Goal: Find specific page/section: Find specific page/section

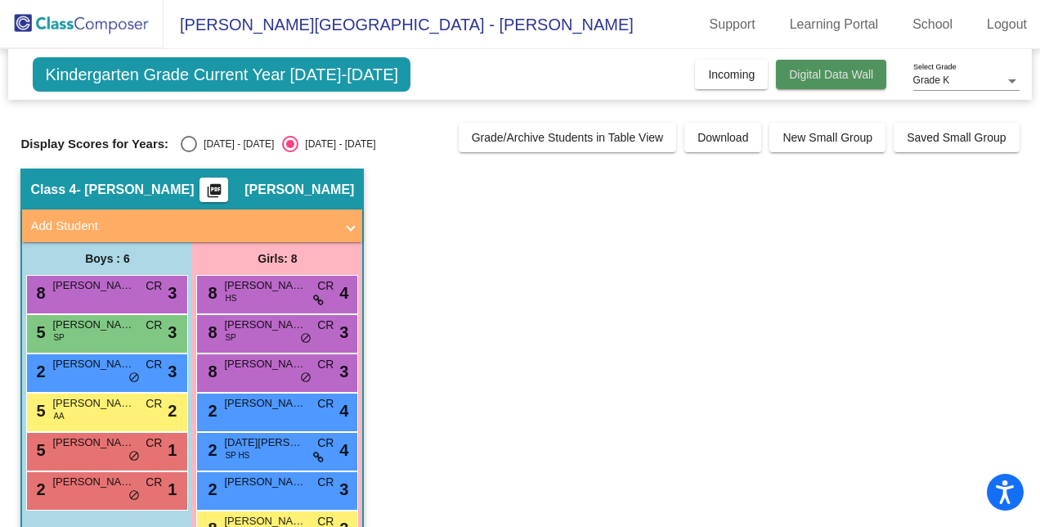
click at [823, 69] on span "Digital Data Wall" at bounding box center [831, 74] width 84 height 13
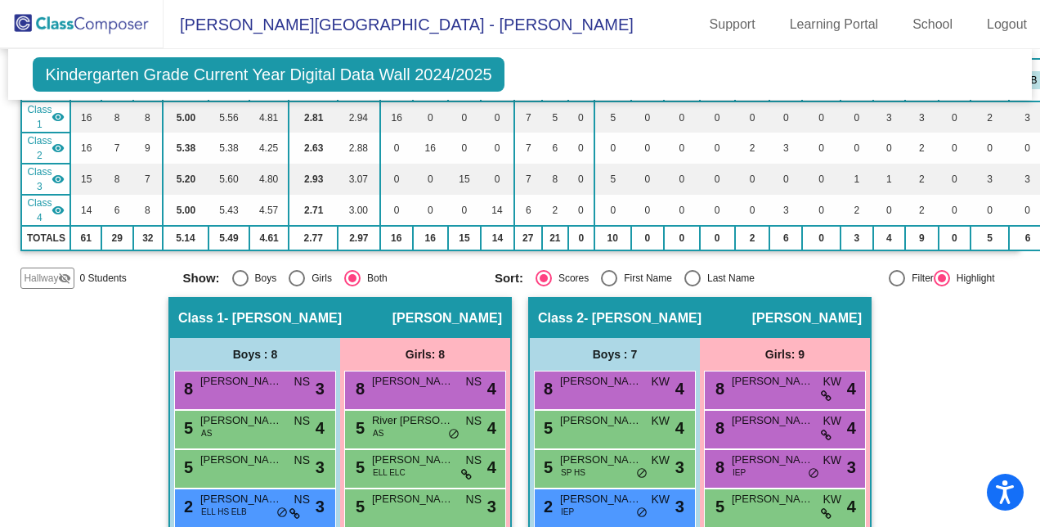
scroll to position [148, 0]
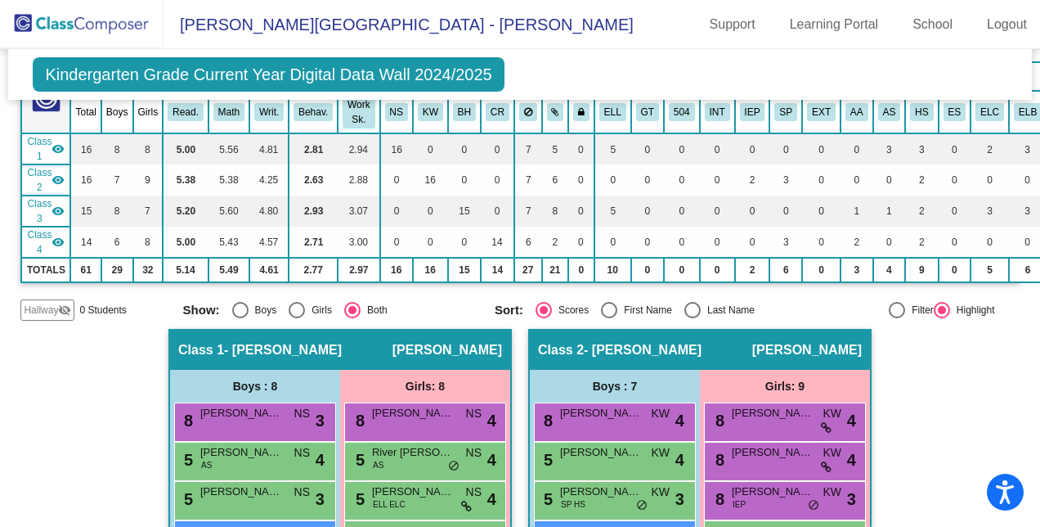
click at [300, 24] on span "[PERSON_NAME][GEOGRAPHIC_DATA] - [PERSON_NAME]" at bounding box center [399, 24] width 470 height 26
click at [254, 24] on span "[PERSON_NAME][GEOGRAPHIC_DATA] - [PERSON_NAME]" at bounding box center [399, 24] width 470 height 26
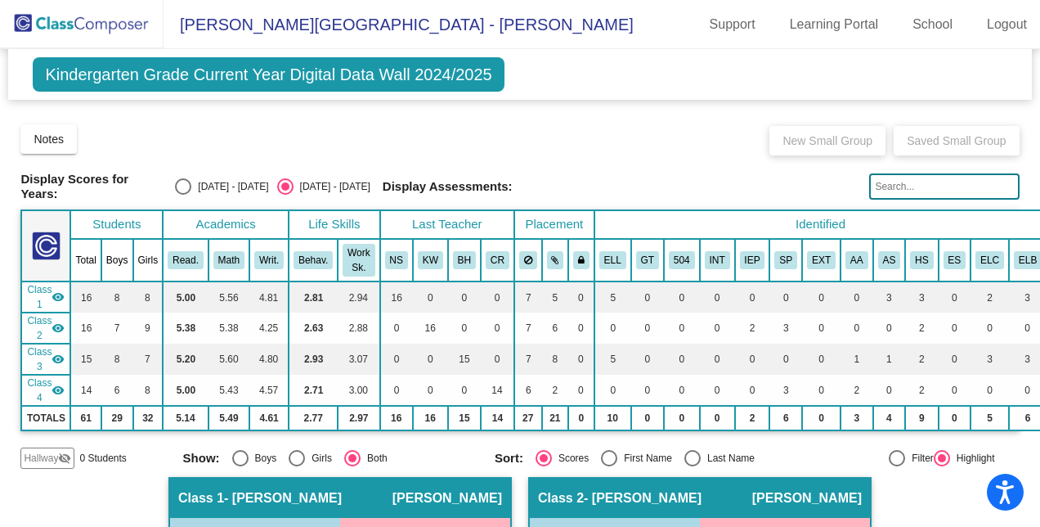
click at [82, 19] on img at bounding box center [82, 24] width 164 height 48
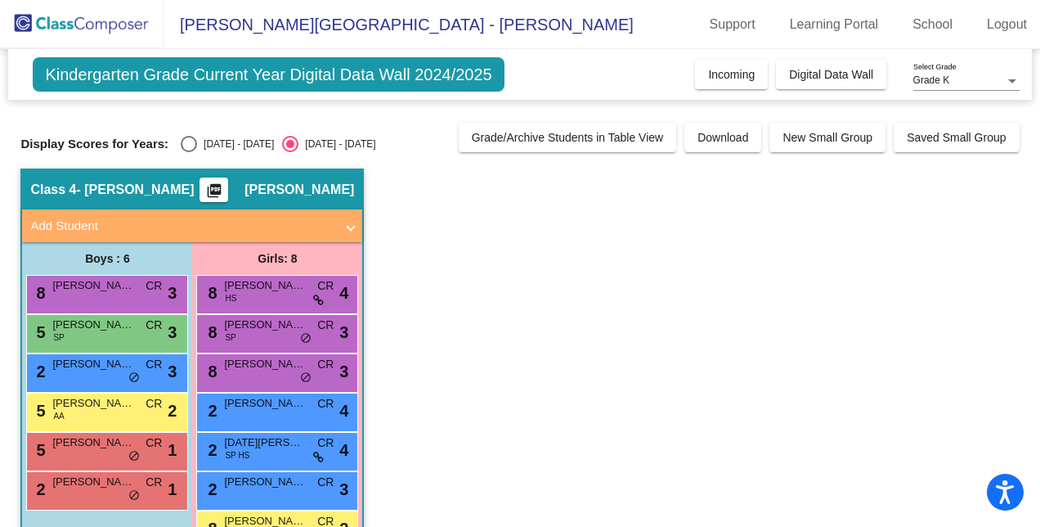
click at [995, 80] on div "Grade K" at bounding box center [960, 80] width 92 height 11
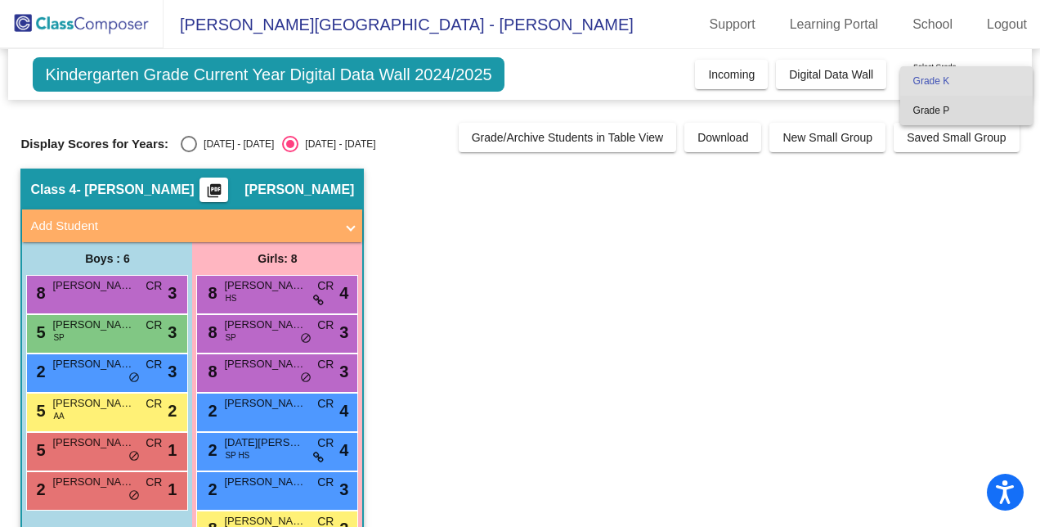
click at [988, 110] on span "Grade P" at bounding box center [967, 110] width 106 height 29
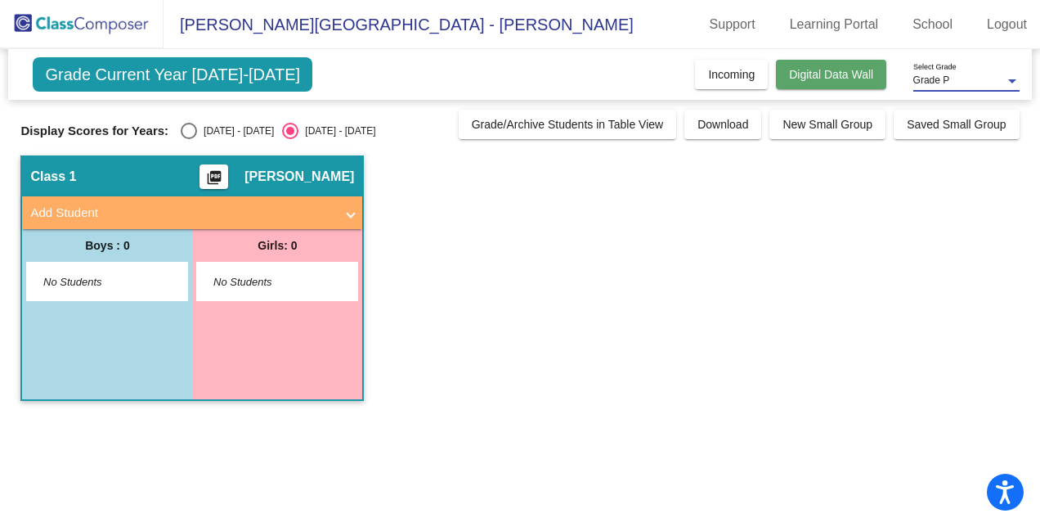
click at [820, 78] on span "Digital Data Wall" at bounding box center [831, 74] width 84 height 13
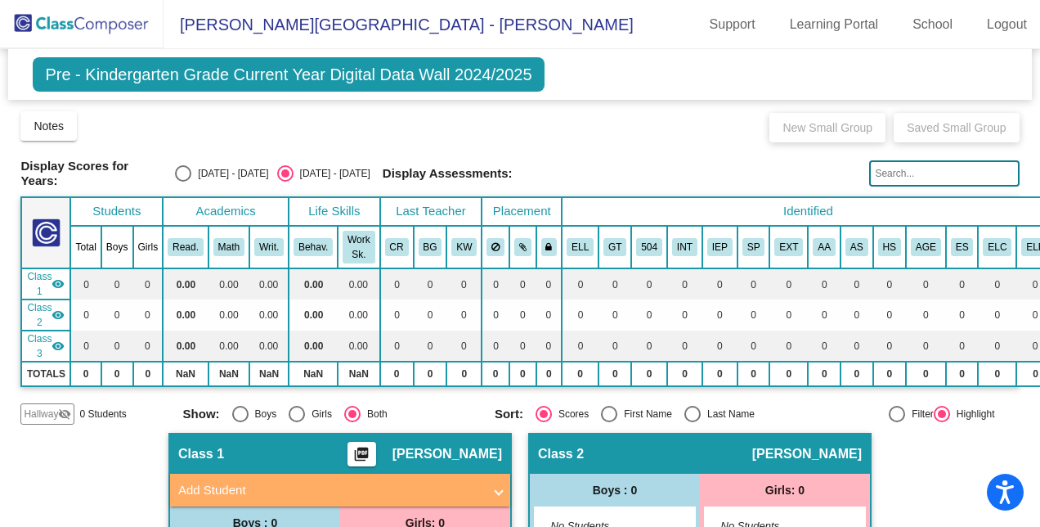
click at [224, 152] on div "Display Scores for Years: [DATE] - [DATE] [DATE] - [DATE] Grade/Archive Student…" at bounding box center [519, 267] width 999 height 315
click at [224, 159] on div "Display Scores for Years: [DATE] - [DATE] [DATE] - [DATE] Display Assessments:" at bounding box center [519, 173] width 999 height 29
click at [227, 172] on div "[DATE] - [DATE]" at bounding box center [229, 173] width 77 height 15
click at [183, 182] on input "[DATE] - [DATE]" at bounding box center [182, 182] width 1 height 1
radio input "true"
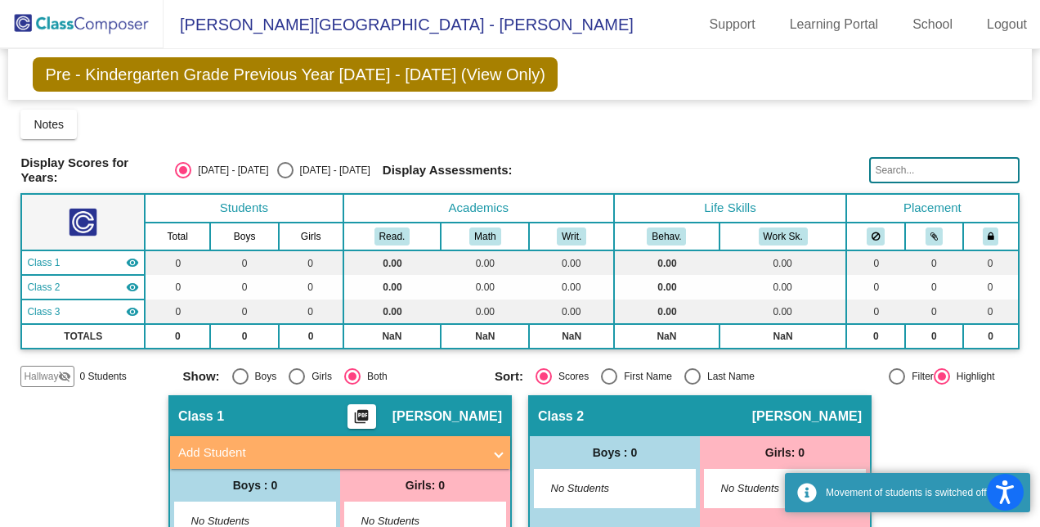
click at [303, 163] on div "[DATE] - [DATE]" at bounding box center [332, 170] width 77 height 15
click at [285, 178] on input "[DATE] - [DATE]" at bounding box center [285, 178] width 1 height 1
radio input "true"
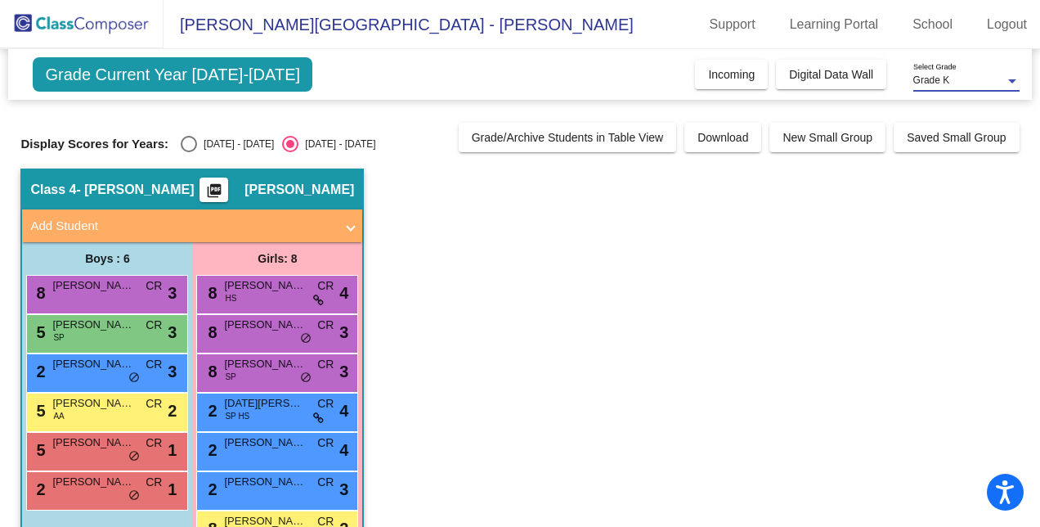
click at [965, 85] on div "Grade K" at bounding box center [960, 80] width 92 height 11
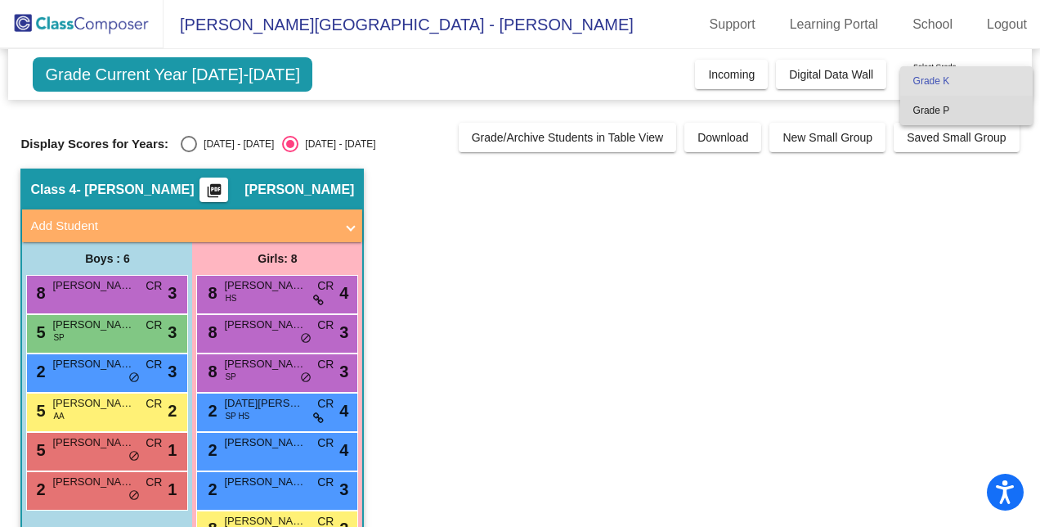
click at [950, 113] on span "Grade P" at bounding box center [967, 110] width 106 height 29
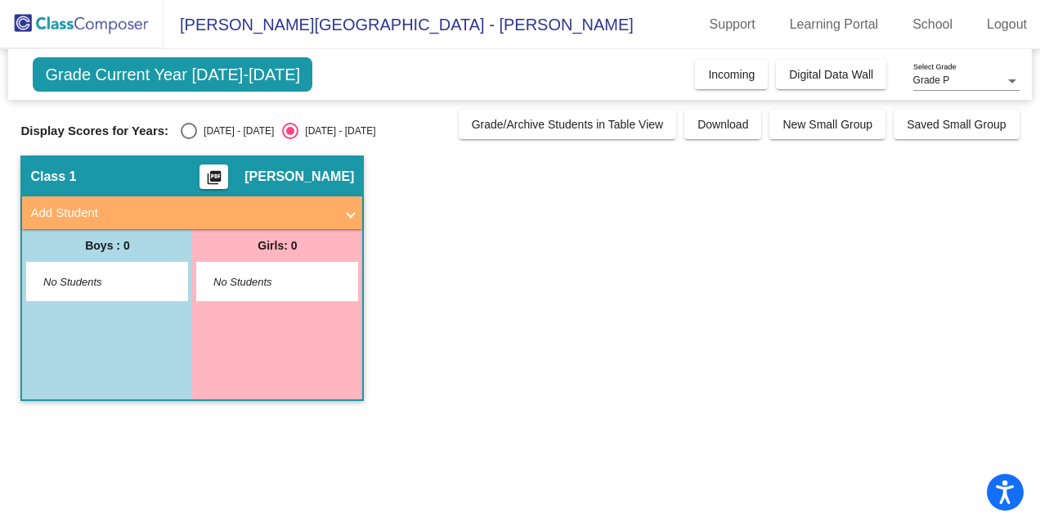
click at [555, 177] on app-classroom "Class 1 picture_as_pdf [PERSON_NAME] Add Student First Name Last Name Student I…" at bounding box center [519, 286] width 999 height 262
click at [113, 26] on img at bounding box center [82, 24] width 164 height 48
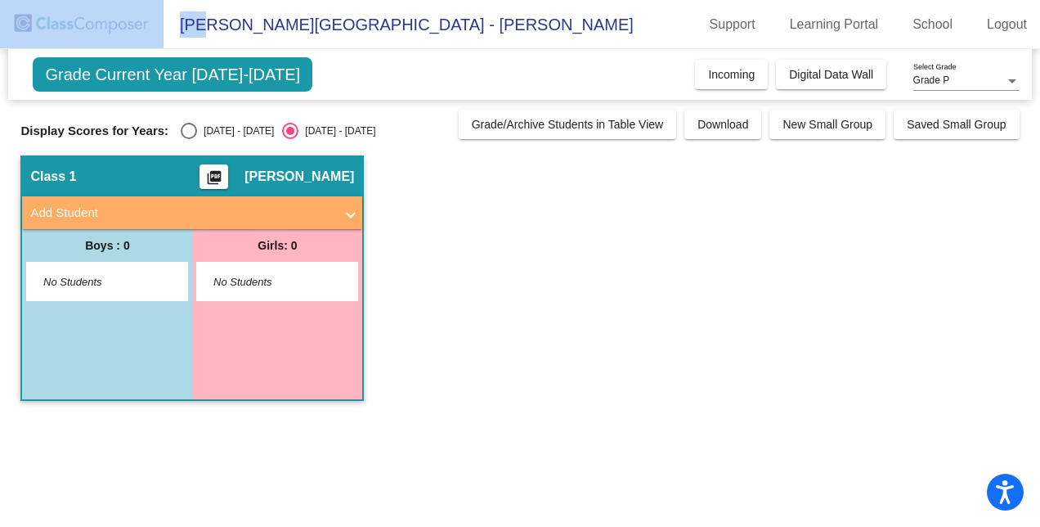
drag, startPoint x: 204, startPoint y: 20, endPoint x: 95, endPoint y: 28, distance: 109.1
click at [95, 28] on mat-toolbar "[PERSON_NAME][GEOGRAPHIC_DATA] - [PERSON_NAME] Support Learning Portal School L…" at bounding box center [520, 24] width 1040 height 49
click at [95, 28] on img at bounding box center [82, 24] width 164 height 48
click at [733, 84] on button "Incoming" at bounding box center [731, 74] width 73 height 29
